Goal: Task Accomplishment & Management: Use online tool/utility

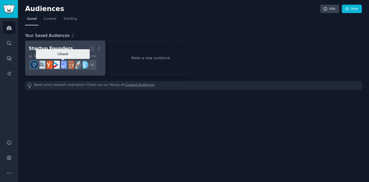
click at [66, 59] on div at bounding box center [62, 64] width 11 height 11
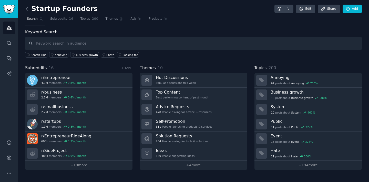
click at [69, 44] on input "text" at bounding box center [193, 43] width 336 height 13
type input "camping"
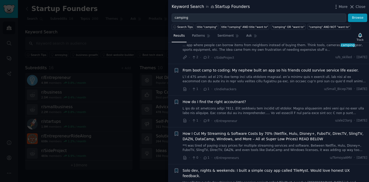
scroll to position [182, 0]
click at [358, 8] on span "Close" at bounding box center [360, 6] width 10 height 5
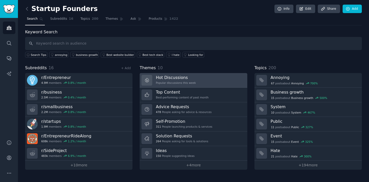
click at [170, 79] on h3 "Hot Discussions" at bounding box center [176, 77] width 40 height 5
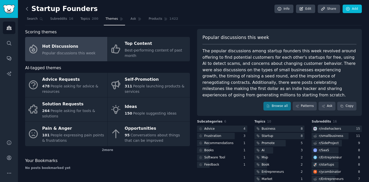
click at [27, 11] on icon at bounding box center [26, 8] width 5 height 5
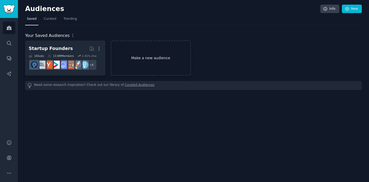
click at [132, 60] on link "Make a new audience" at bounding box center [151, 57] width 80 height 35
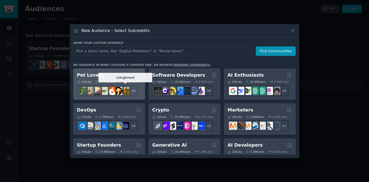
click at [127, 85] on div "31 Sub s 24.4M Users 0.79 % /mo r/dogbreed + 24" at bounding box center [109, 87] width 64 height 18
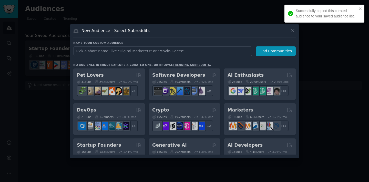
scroll to position [21, 0]
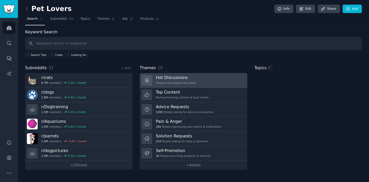
click at [170, 75] on h3 "Hot Discussions" at bounding box center [176, 77] width 40 height 5
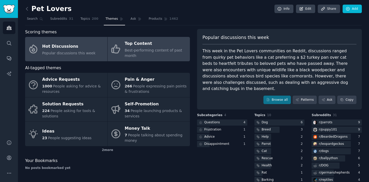
click at [160, 49] on span "Best-performing content of past month" at bounding box center [153, 52] width 57 height 9
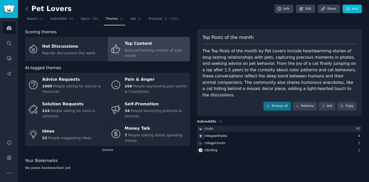
click at [28, 10] on icon at bounding box center [26, 8] width 5 height 5
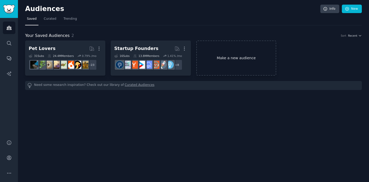
click at [218, 59] on link "Make a new audience" at bounding box center [236, 57] width 80 height 35
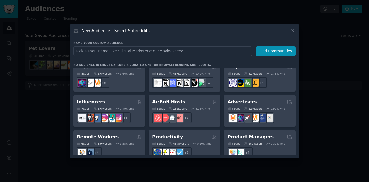
scroll to position [349, 0]
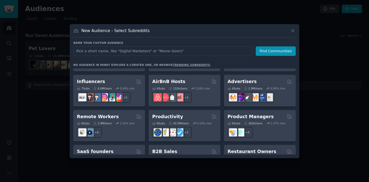
click at [114, 53] on input "text" at bounding box center [162, 50] width 179 height 9
type input "water testing"
click button "Find Communities" at bounding box center [275, 50] width 40 height 9
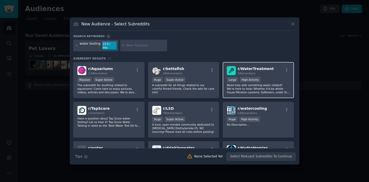
click at [235, 68] on div "r/ WaterTreatment 34k members" at bounding box center [257, 70] width 63 height 9
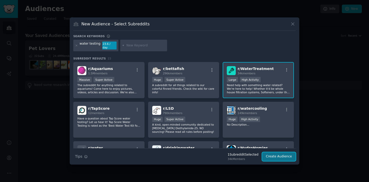
click at [279, 152] on button "Create Audience" at bounding box center [279, 156] width 34 height 9
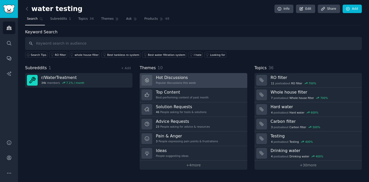
click at [177, 81] on div "Popular discussions this week" at bounding box center [176, 83] width 40 height 4
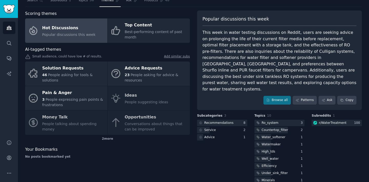
scroll to position [23, 0]
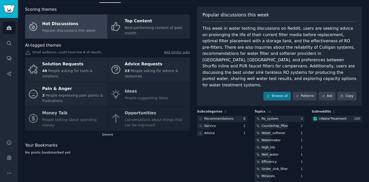
click at [85, 119] on div "Solution Requests 46 People asking for tools & solutions Advice Requests 23 Peo…" at bounding box center [107, 93] width 165 height 73
click at [63, 119] on div "Solution Requests 46 People asking for tools & solutions Advice Requests 23 Peo…" at bounding box center [107, 93] width 165 height 73
click at [60, 110] on div "Solution Requests 46 People asking for tools & solutions Advice Requests 23 Peo…" at bounding box center [107, 93] width 165 height 73
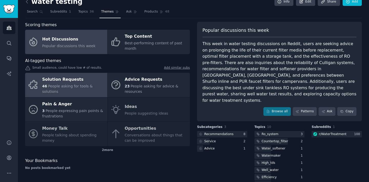
scroll to position [0, 0]
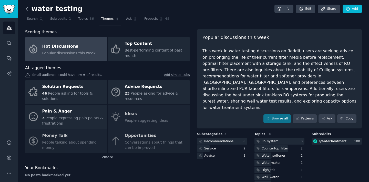
click at [29, 10] on icon at bounding box center [26, 8] width 5 height 5
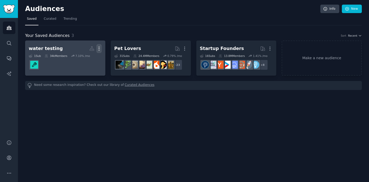
click at [97, 48] on icon "button" at bounding box center [98, 48] width 5 height 5
click at [89, 58] on p "Delete" at bounding box center [85, 59] width 12 height 5
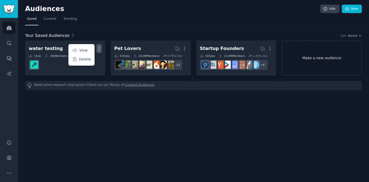
click at [331, 49] on div "water testing Custom Audience More View Delete 1 Sub 34k Members 7.10 % /mo Pet…" at bounding box center [193, 57] width 336 height 35
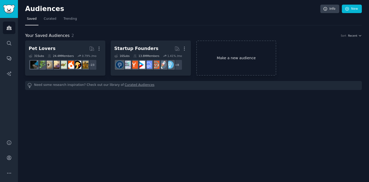
click at [230, 59] on link "Make a new audience" at bounding box center [236, 57] width 80 height 35
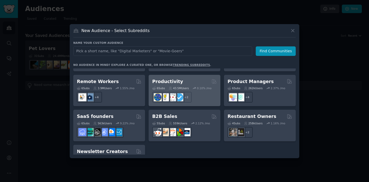
scroll to position [399, 0]
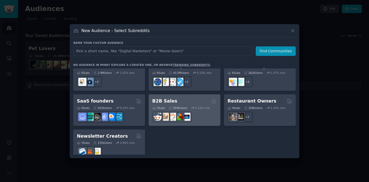
click at [182, 104] on div "5 Sub s 559k Users 2.12 % /mo r/B2BSales" at bounding box center [184, 113] width 64 height 18
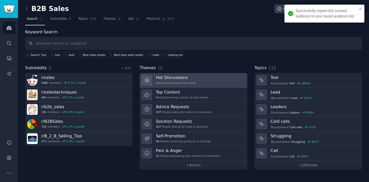
click at [173, 82] on div "Popular discussions this week" at bounding box center [176, 83] width 40 height 4
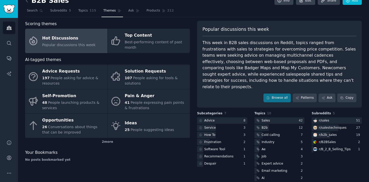
scroll to position [8, 0]
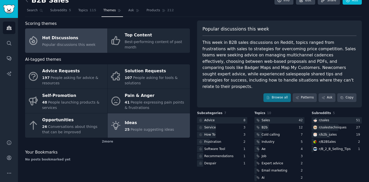
click at [138, 125] on div "Ideas" at bounding box center [149, 122] width 49 height 8
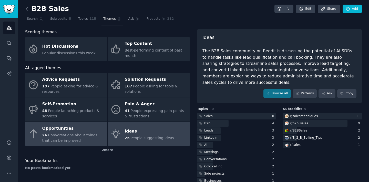
click at [83, 139] on div "26 Conversations about things that can be improved" at bounding box center [73, 137] width 62 height 11
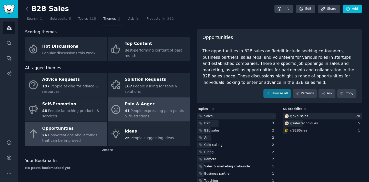
click at [134, 111] on span "People expressing pain points & frustrations" at bounding box center [154, 113] width 59 height 9
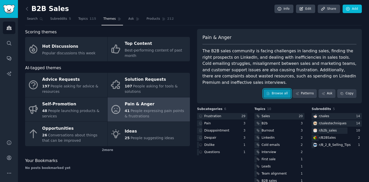
click at [280, 89] on link "Browse all" at bounding box center [276, 93] width 27 height 9
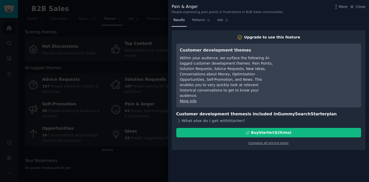
click at [102, 37] on div at bounding box center [184, 91] width 369 height 182
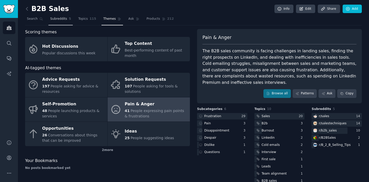
click at [57, 21] on span "Subreddits" at bounding box center [58, 19] width 17 height 5
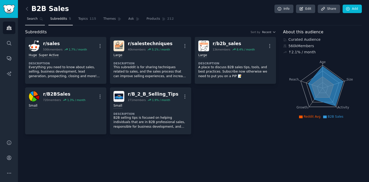
click at [38, 21] on link "Search" at bounding box center [35, 20] width 20 height 10
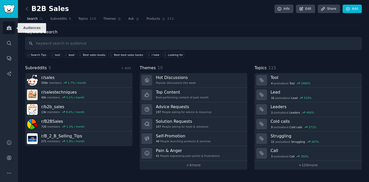
click at [10, 33] on link "Audiences" at bounding box center [9, 27] width 13 height 13
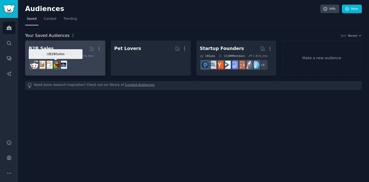
click at [59, 60] on div at bounding box center [55, 64] width 11 height 11
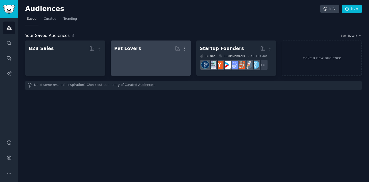
click at [136, 54] on div at bounding box center [150, 62] width 73 height 18
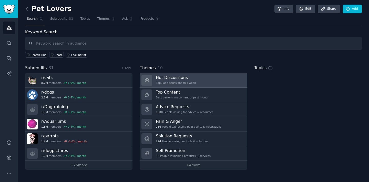
click at [157, 80] on h3 "Hot Discussions" at bounding box center [176, 77] width 40 height 5
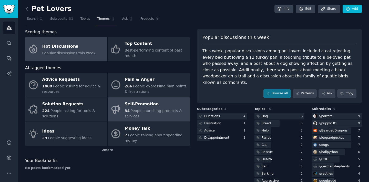
click at [160, 106] on div "Self-Promotion" at bounding box center [156, 104] width 62 height 8
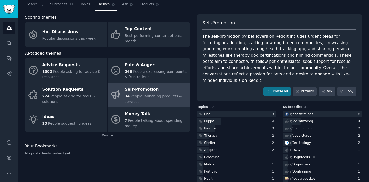
scroll to position [18, 0]
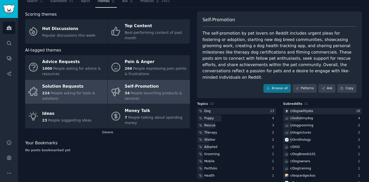
click at [67, 94] on span "People asking for tools & solutions" at bounding box center [68, 95] width 53 height 9
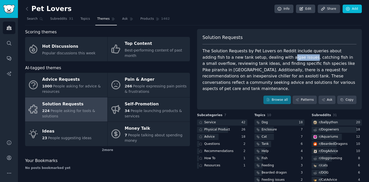
drag, startPoint x: 280, startPoint y: 57, endPoint x: 259, endPoint y: 58, distance: 21.3
click at [259, 58] on div "The Solution Requests by Pet Lovers on Reddit include queries about adding fish…" at bounding box center [279, 70] width 154 height 44
click at [256, 58] on div "The Solution Requests by Pet Lovers on Reddit include queries about adding fish…" at bounding box center [279, 70] width 154 height 44
drag, startPoint x: 283, startPoint y: 58, endPoint x: 258, endPoint y: 59, distance: 24.8
click at [258, 59] on div "The Solution Requests by Pet Lovers on Reddit include queries about adding fish…" at bounding box center [279, 70] width 154 height 44
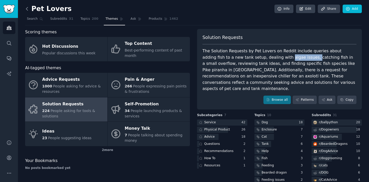
click at [29, 9] on icon at bounding box center [26, 8] width 5 height 5
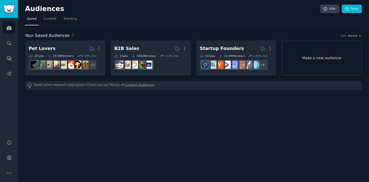
click at [321, 56] on link "Make a new audience" at bounding box center [321, 57] width 80 height 35
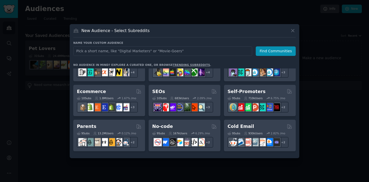
scroll to position [193, 0]
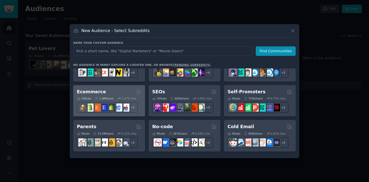
click at [117, 98] on div "10 Sub s 1.8M Users 1.67 % /mo" at bounding box center [109, 98] width 64 height 4
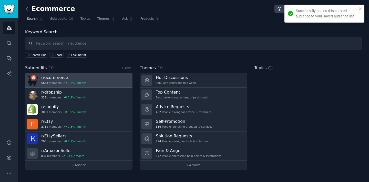
click at [101, 79] on link "r/ ecommerce 563k members 1.6 % / month" at bounding box center [78, 80] width 107 height 15
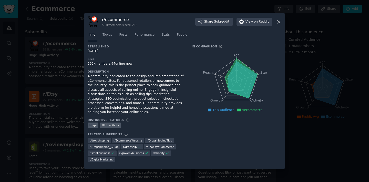
click at [280, 21] on icon at bounding box center [278, 21] width 5 height 5
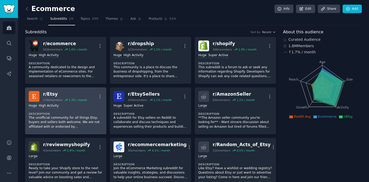
click at [88, 108] on div "Huge High Activity Description The unofficial community for all things Etsy, bu…" at bounding box center [66, 116] width 74 height 29
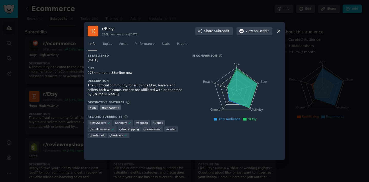
click at [280, 31] on icon at bounding box center [278, 30] width 5 height 5
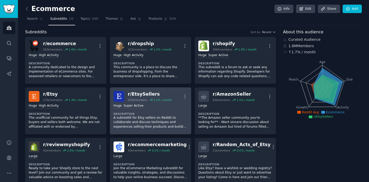
click at [159, 107] on div "Huge Super Active" at bounding box center [150, 105] width 74 height 5
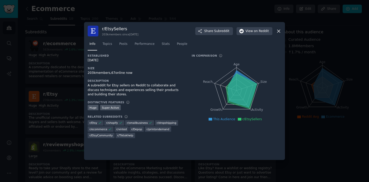
click at [280, 30] on icon at bounding box center [278, 30] width 5 height 5
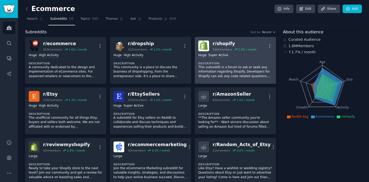
click at [223, 63] on dt "Description" at bounding box center [235, 63] width 74 height 4
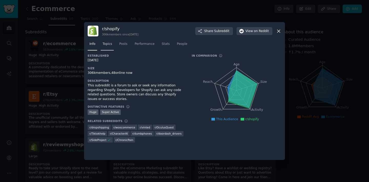
click at [109, 42] on span "Topics" at bounding box center [106, 44] width 9 height 5
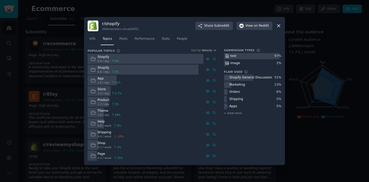
click at [107, 61] on span "6.9 / day" at bounding box center [104, 61] width 12 height 4
click at [236, 79] on div "Shopify General Discussion" at bounding box center [250, 77] width 43 height 5
click at [239, 53] on div at bounding box center [252, 56] width 56 height 6
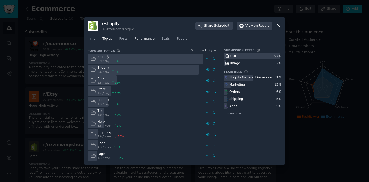
click at [152, 40] on span "Performance" at bounding box center [144, 39] width 20 height 5
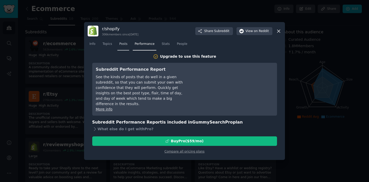
click at [126, 42] on span "Posts" at bounding box center [123, 44] width 8 height 5
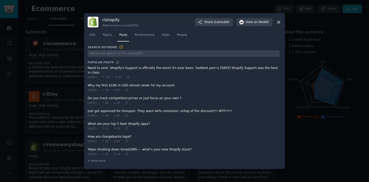
click at [280, 21] on icon at bounding box center [278, 21] width 5 height 5
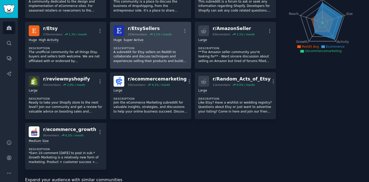
scroll to position [67, 0]
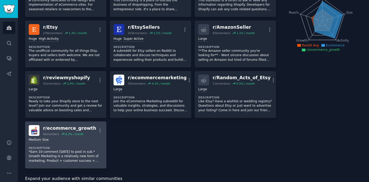
click at [90, 144] on div "Medium Size Description *Earn 10 comment [DATE] to post in sub.* Growth Marketi…" at bounding box center [66, 150] width 74 height 29
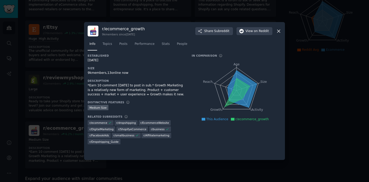
click at [114, 46] on nav "Info Topics Posts Performance Stats People" at bounding box center [184, 45] width 193 height 10
click at [127, 45] on link "Posts" at bounding box center [123, 45] width 12 height 10
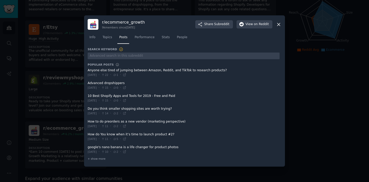
click at [141, 72] on span at bounding box center [184, 72] width 192 height 13
click at [123, 73] on div "[DATE] · 22 · 1 ·" at bounding box center [107, 75] width 39 height 5
click at [115, 71] on span at bounding box center [184, 72] width 192 height 13
click at [105, 66] on span at bounding box center [184, 72] width 192 height 13
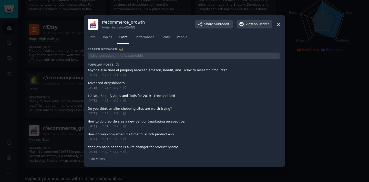
click at [281, 23] on icon at bounding box center [278, 24] width 5 height 5
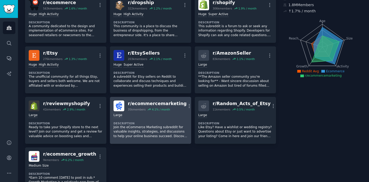
scroll to position [38, 0]
